Goal: Use online tool/utility

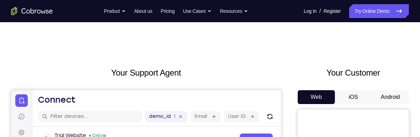
click at [388, 101] on button "Android" at bounding box center [390, 97] width 37 height 14
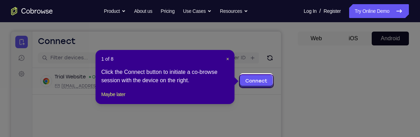
scroll to position [60, 0]
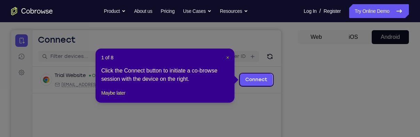
click at [226, 60] on button "×" at bounding box center [227, 57] width 3 height 7
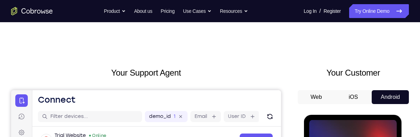
scroll to position [77, 0]
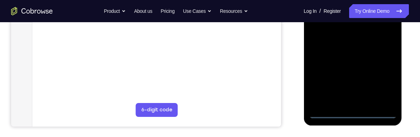
scroll to position [205, 0]
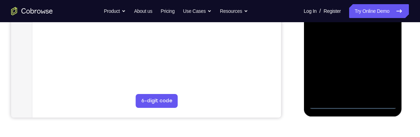
click at [356, 108] on div at bounding box center [353, 12] width 88 height 195
click at [386, 78] on div at bounding box center [353, 12] width 88 height 195
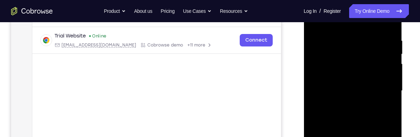
scroll to position [114, 0]
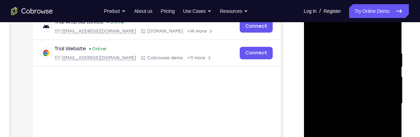
click at [363, 37] on div at bounding box center [353, 104] width 88 height 195
click at [382, 102] on div at bounding box center [353, 104] width 88 height 195
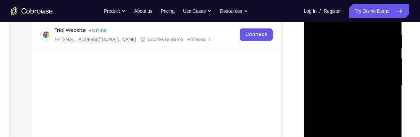
scroll to position [133, 0]
click at [347, 100] on div at bounding box center [353, 84] width 88 height 195
click at [366, 77] on div at bounding box center [353, 84] width 88 height 195
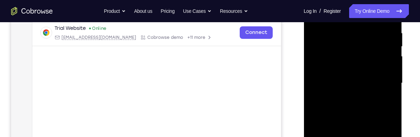
scroll to position [142, 0]
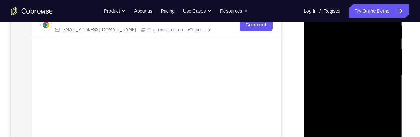
click at [366, 65] on div at bounding box center [353, 75] width 88 height 195
click at [388, 63] on div at bounding box center [353, 75] width 88 height 195
click at [385, 63] on div at bounding box center [353, 75] width 88 height 195
click at [377, 77] on div at bounding box center [353, 75] width 88 height 195
click at [372, 103] on div at bounding box center [353, 75] width 88 height 195
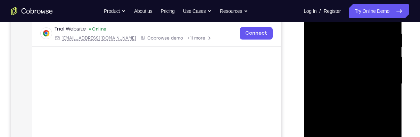
scroll to position [139, 0]
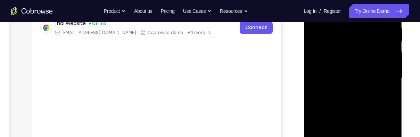
click at [379, 112] on div at bounding box center [353, 78] width 88 height 195
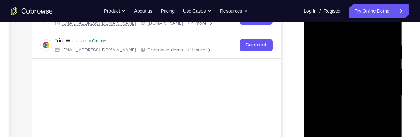
scroll to position [121, 0]
click at [347, 40] on div at bounding box center [353, 97] width 88 height 195
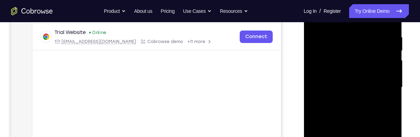
scroll to position [166, 0]
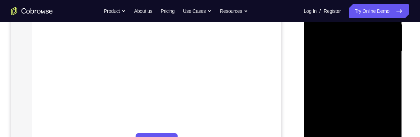
click at [390, 0] on div at bounding box center [353, 51] width 88 height 195
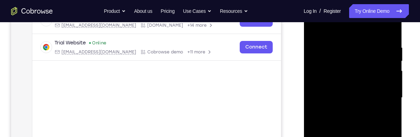
scroll to position [113, 0]
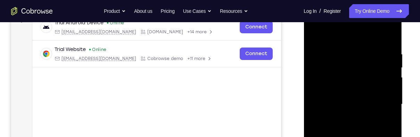
click at [389, 40] on div at bounding box center [353, 104] width 88 height 195
click at [408, 38] on div at bounding box center [353, 104] width 111 height 214
click at [389, 37] on div at bounding box center [353, 104] width 88 height 195
click at [389, 31] on div at bounding box center [353, 104] width 88 height 195
click at [391, 41] on div at bounding box center [353, 104] width 88 height 195
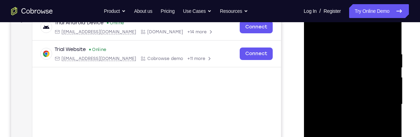
click at [389, 39] on div at bounding box center [353, 104] width 88 height 195
click at [390, 38] on div at bounding box center [353, 104] width 88 height 195
click at [389, 39] on div at bounding box center [353, 104] width 88 height 195
click at [389, 37] on div at bounding box center [353, 104] width 88 height 195
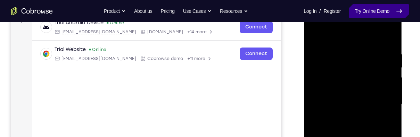
click at [365, 13] on link "Try Online Demo" at bounding box center [379, 11] width 60 height 14
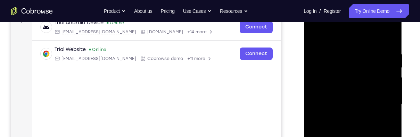
click at [390, 38] on div at bounding box center [353, 104] width 88 height 195
